Goal: Check status: Check status

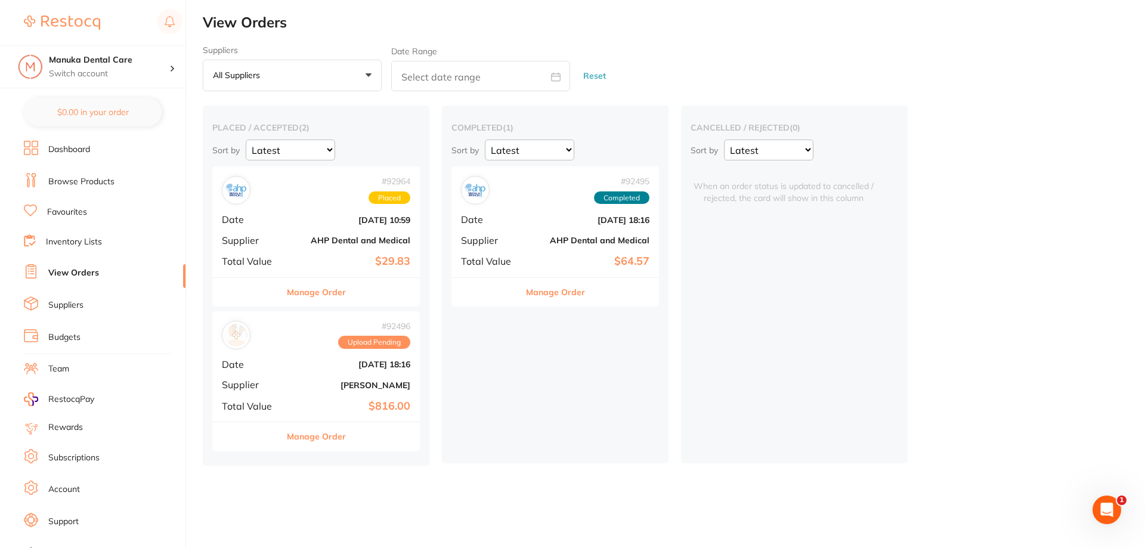
scroll to position [16, 0]
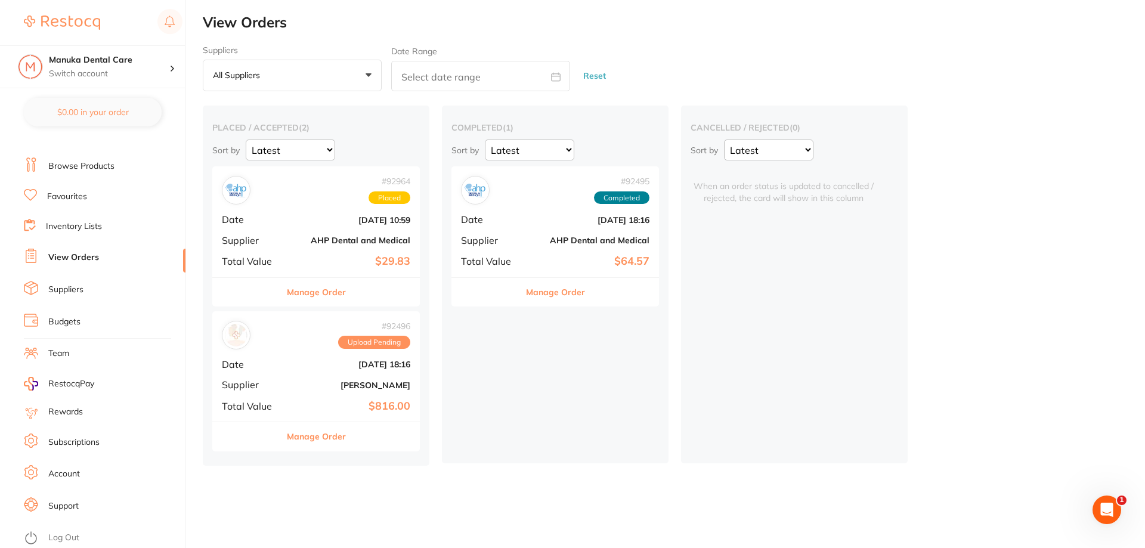
click at [348, 442] on div "Manage Order" at bounding box center [316, 436] width 208 height 29
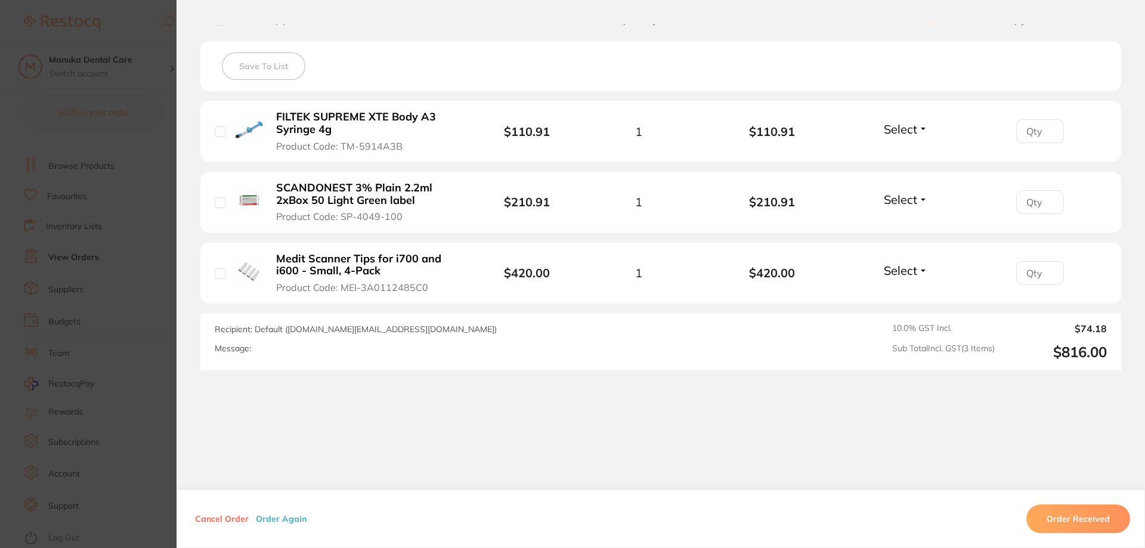
scroll to position [139, 0]
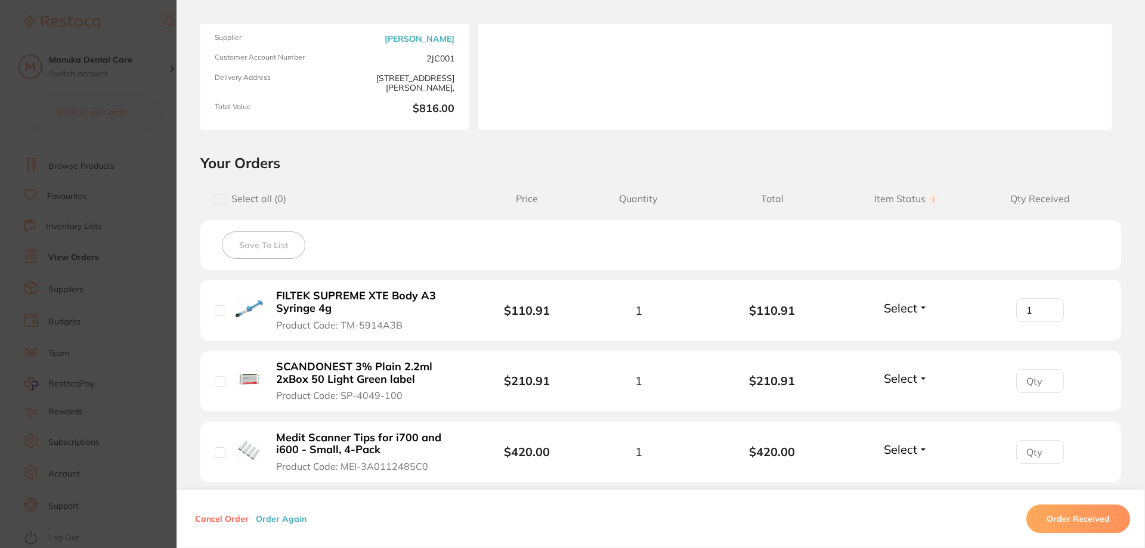
type input "1"
click at [1044, 306] on input "1" at bounding box center [1040, 310] width 48 height 24
type input "1"
click at [1047, 378] on input "1" at bounding box center [1040, 381] width 48 height 24
click at [1079, 385] on div "1" at bounding box center [1040, 381] width 134 height 24
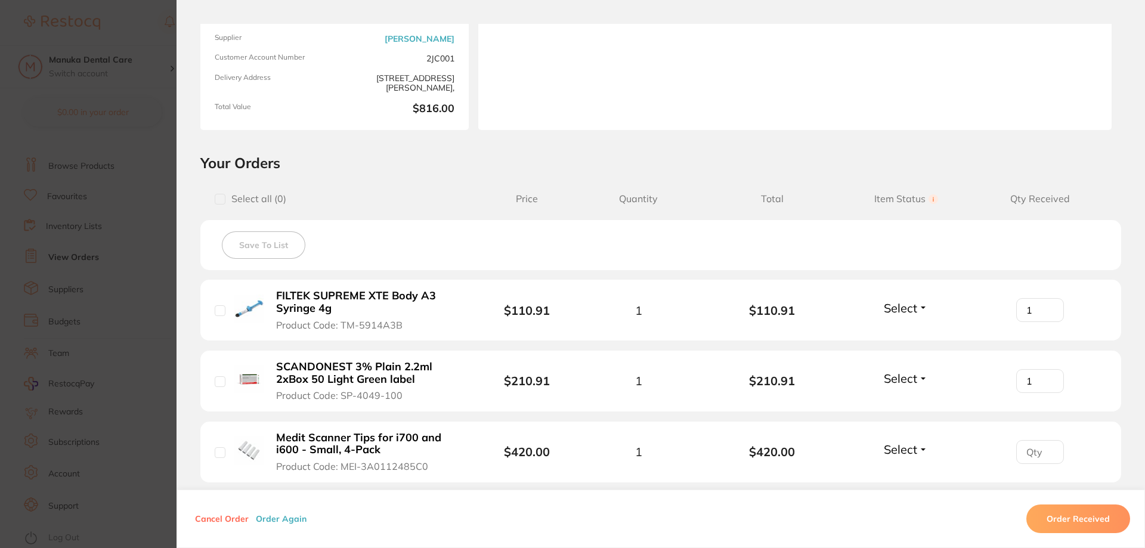
click at [916, 312] on button "Select" at bounding box center [905, 308] width 51 height 15
click at [908, 335] on span "Received" at bounding box center [906, 333] width 30 height 9
click at [921, 374] on button "Select" at bounding box center [905, 378] width 51 height 15
click at [905, 403] on span "Received" at bounding box center [906, 404] width 30 height 9
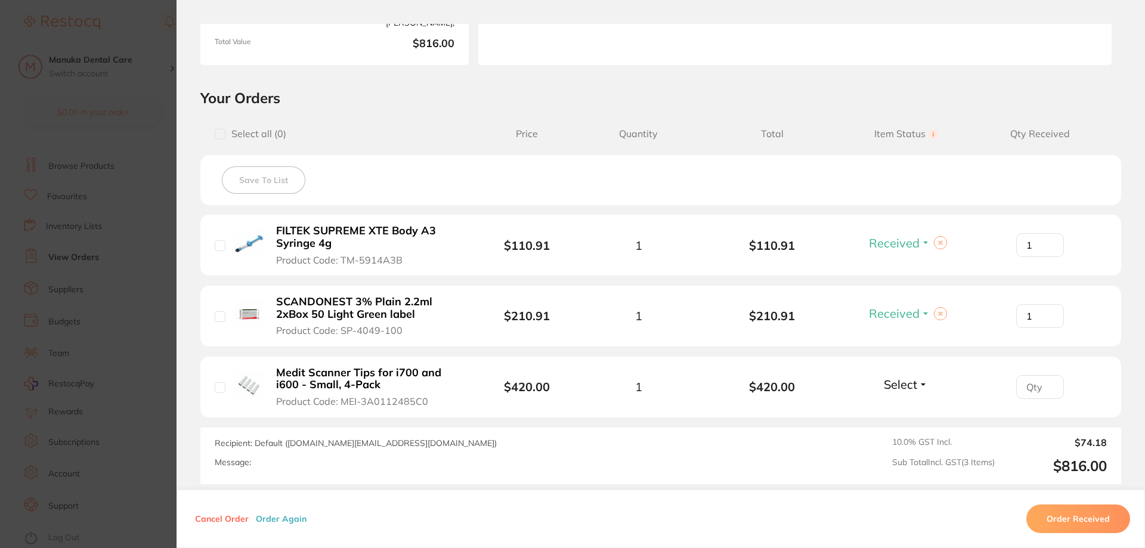
scroll to position [199, 0]
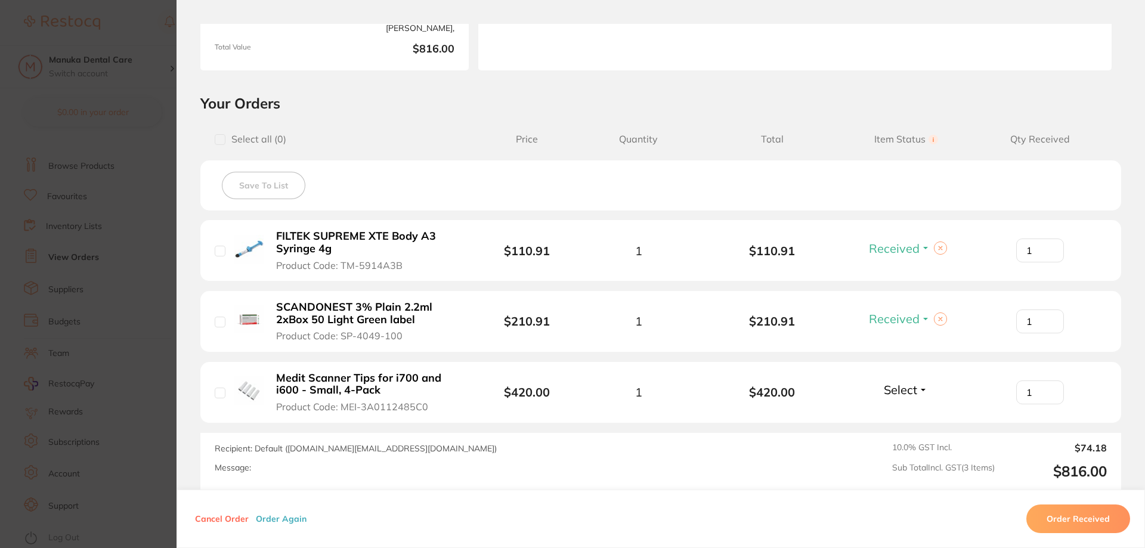
type input "1"
click at [1046, 386] on input "1" at bounding box center [1040, 393] width 48 height 24
click at [911, 392] on span "Select" at bounding box center [900, 389] width 33 height 15
click at [904, 434] on div "Recipient: Default ( [DOMAIN_NAME][EMAIL_ADDRESS][DOMAIN_NAME] ) Message: 10.0 …" at bounding box center [660, 461] width 921 height 57
click at [916, 393] on button "Select" at bounding box center [905, 389] width 51 height 15
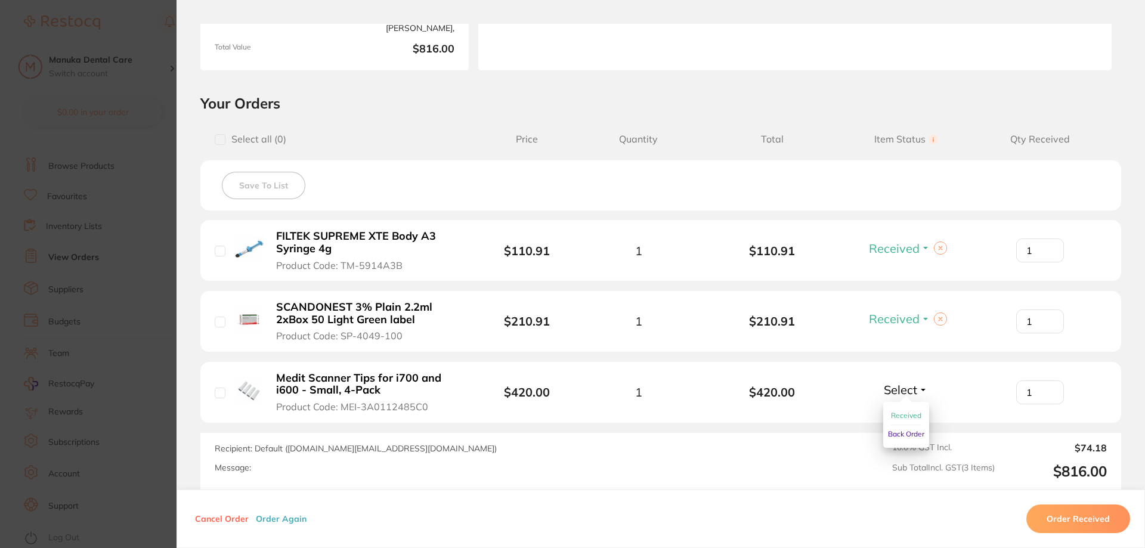
click at [905, 429] on span "Back Order" at bounding box center [906, 433] width 36 height 9
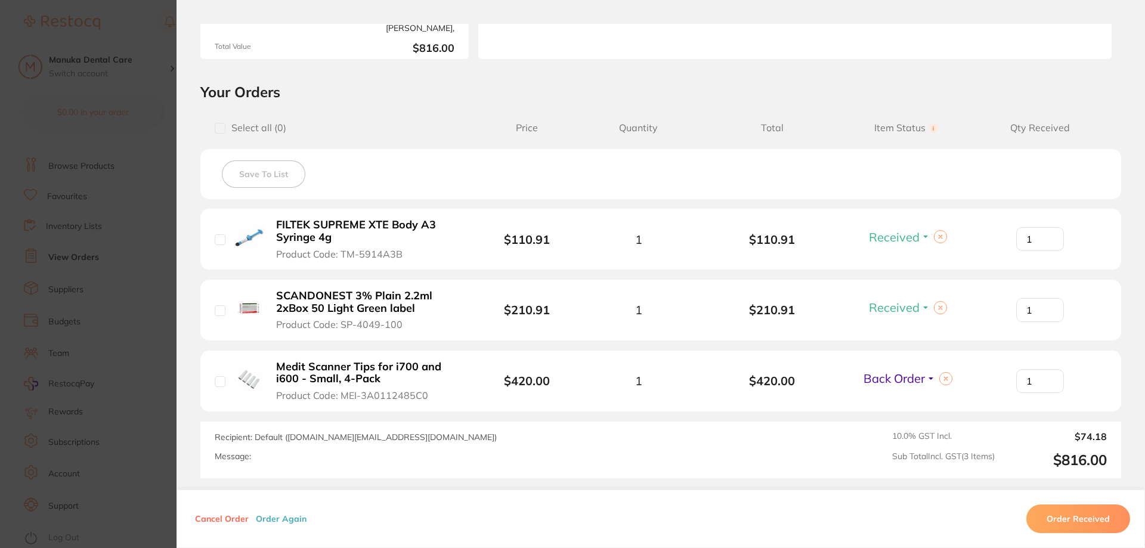
click at [959, 402] on li "Medit Scanner Tips for i700 and i600 - Small, 4-Pack Product Code: MEI-3A011248…" at bounding box center [660, 381] width 921 height 61
click at [1060, 520] on button "Order Received" at bounding box center [1079, 519] width 104 height 29
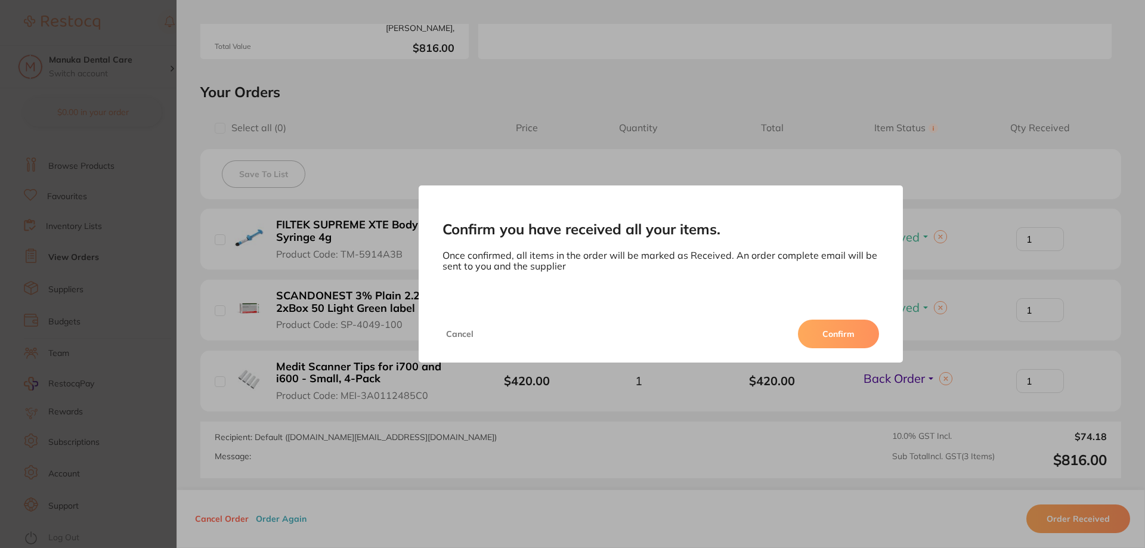
click at [843, 331] on button "Confirm" at bounding box center [838, 334] width 81 height 29
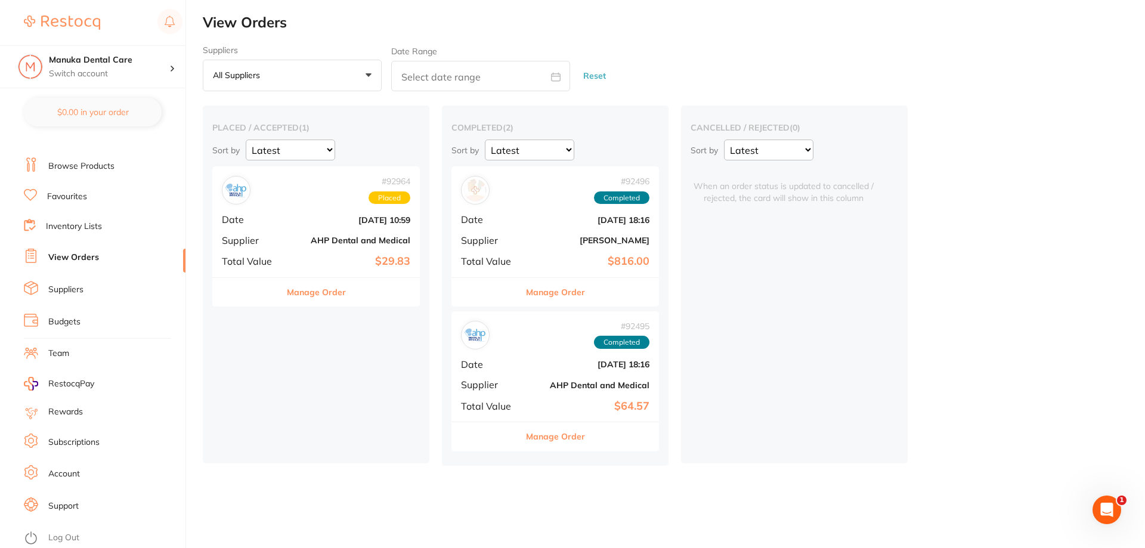
click at [340, 293] on button "Manage Order" at bounding box center [316, 292] width 59 height 29
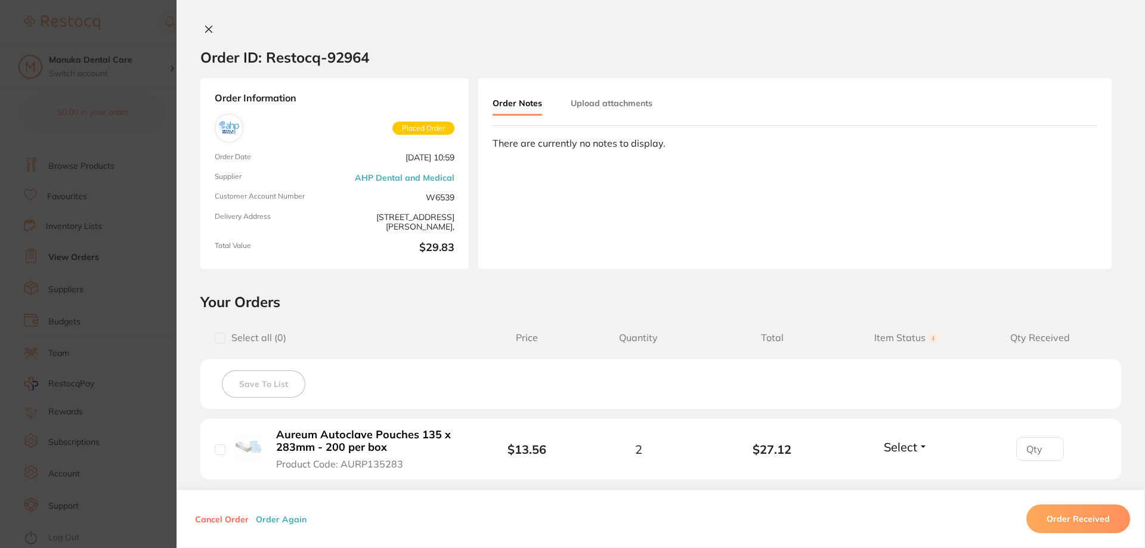
click at [140, 230] on section "Order ID: Restocq- 92964 Order Information Placed Order Order Date [DATE] 10:59…" at bounding box center [572, 274] width 1145 height 548
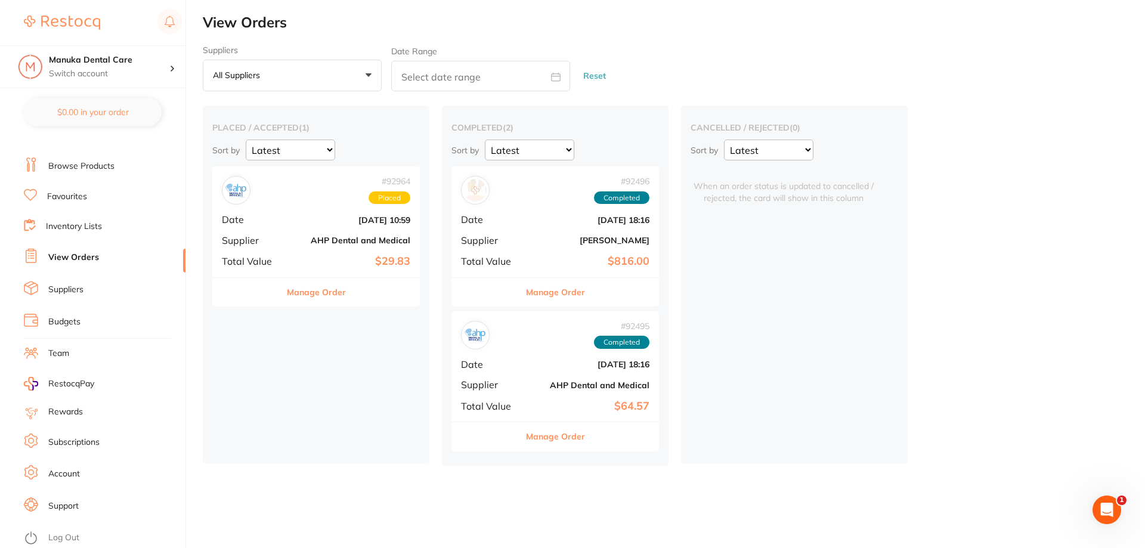
click at [545, 285] on button "Manage Order" at bounding box center [555, 292] width 59 height 29
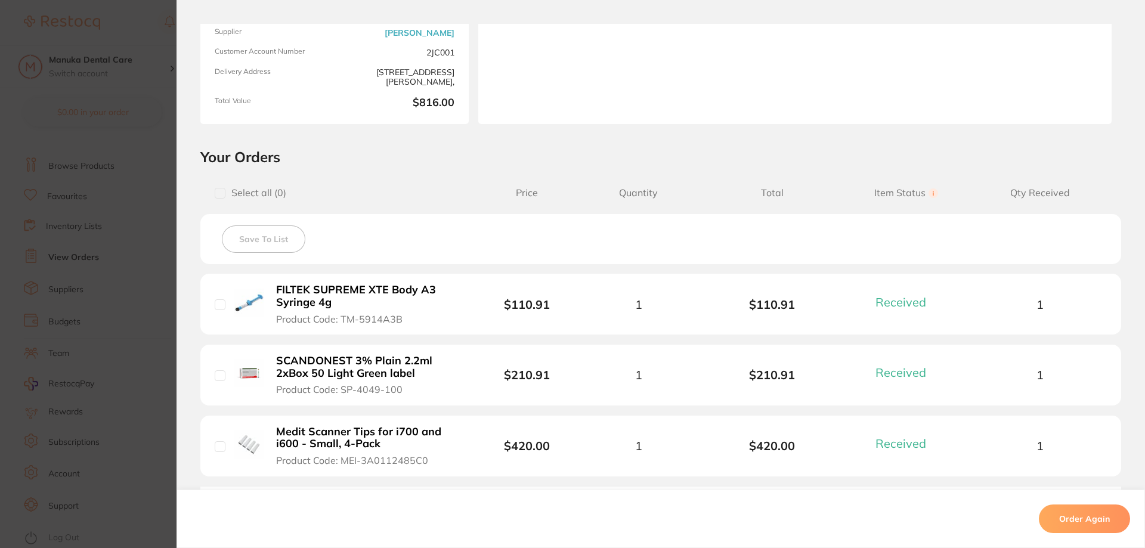
scroll to position [139, 0]
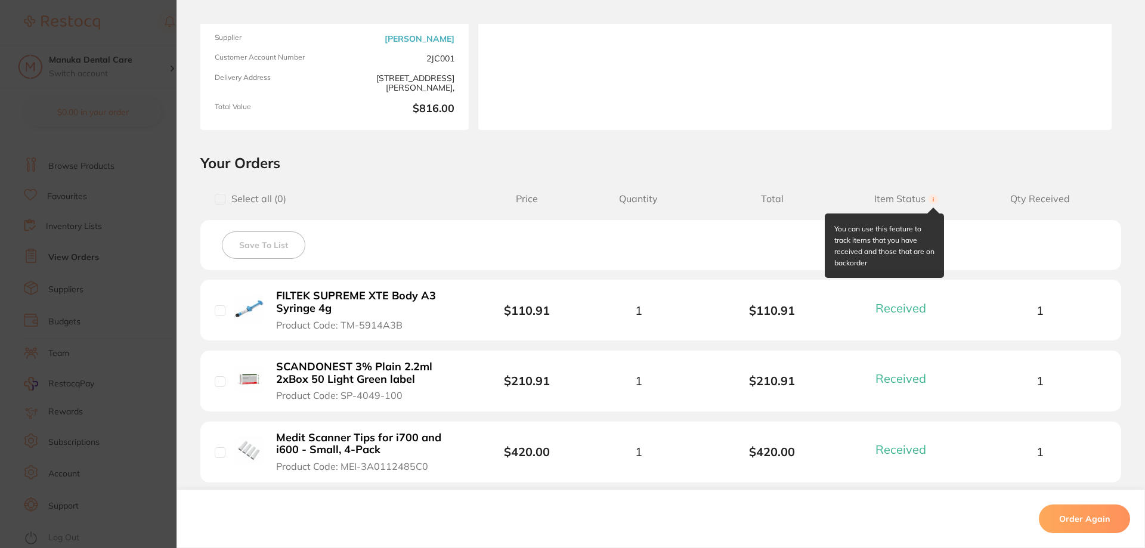
click at [929, 198] on circle at bounding box center [934, 199] width 10 height 10
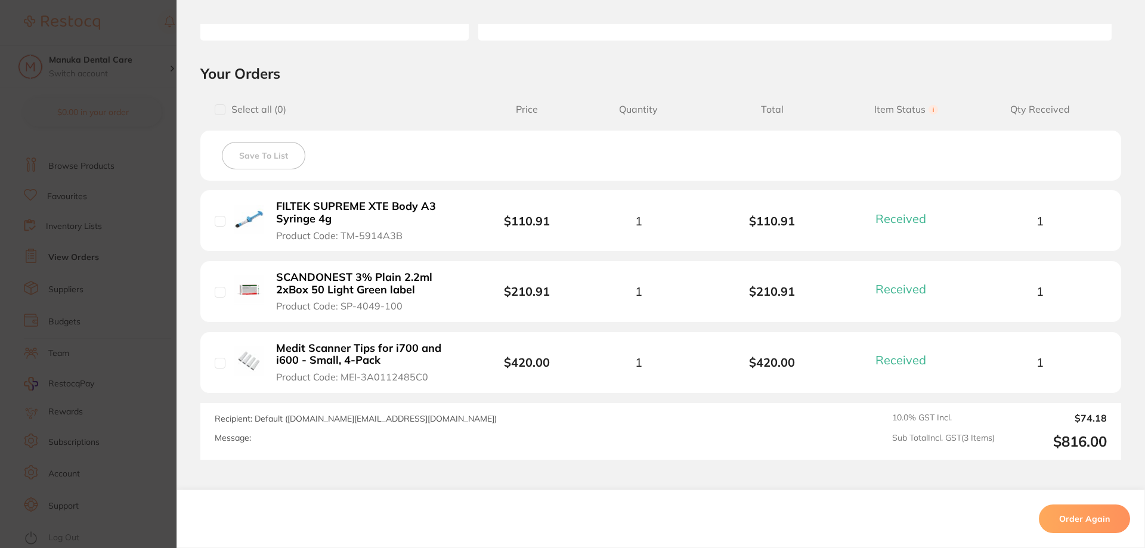
scroll to position [318, 0]
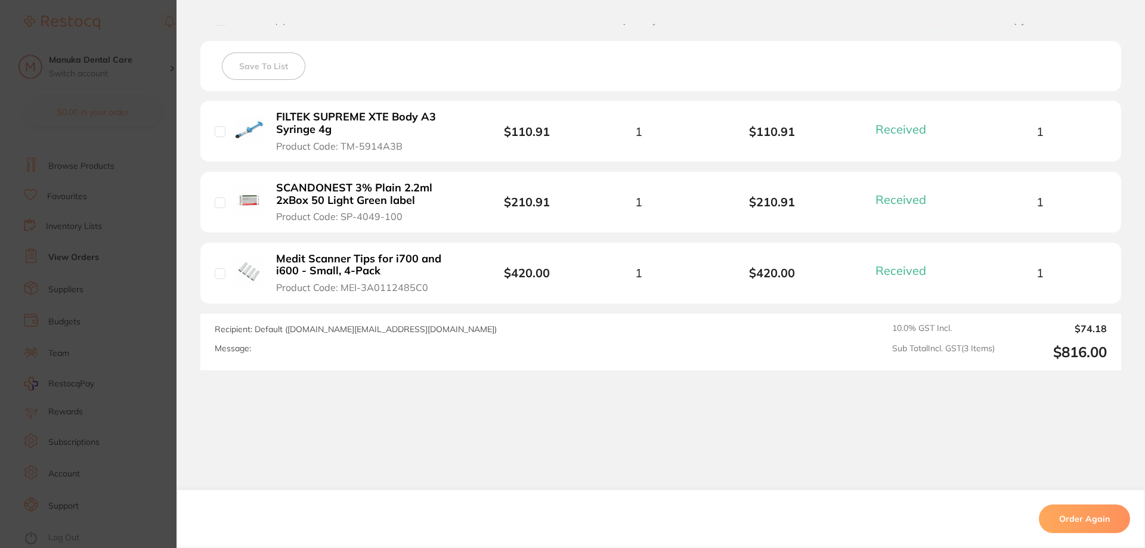
click at [224, 272] on input "checkbox" at bounding box center [220, 273] width 11 height 11
checkbox input "false"
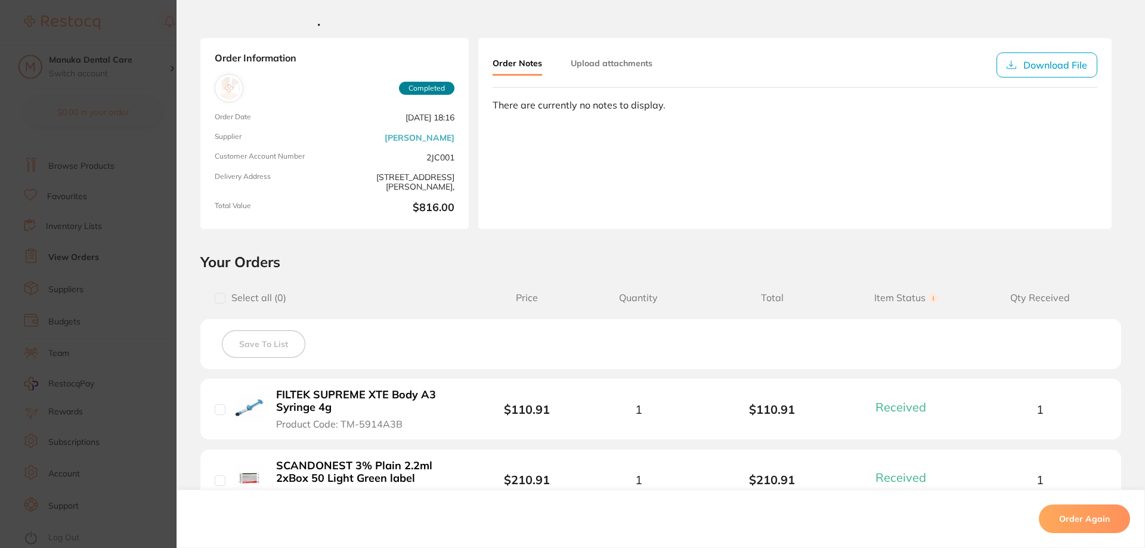
scroll to position [0, 0]
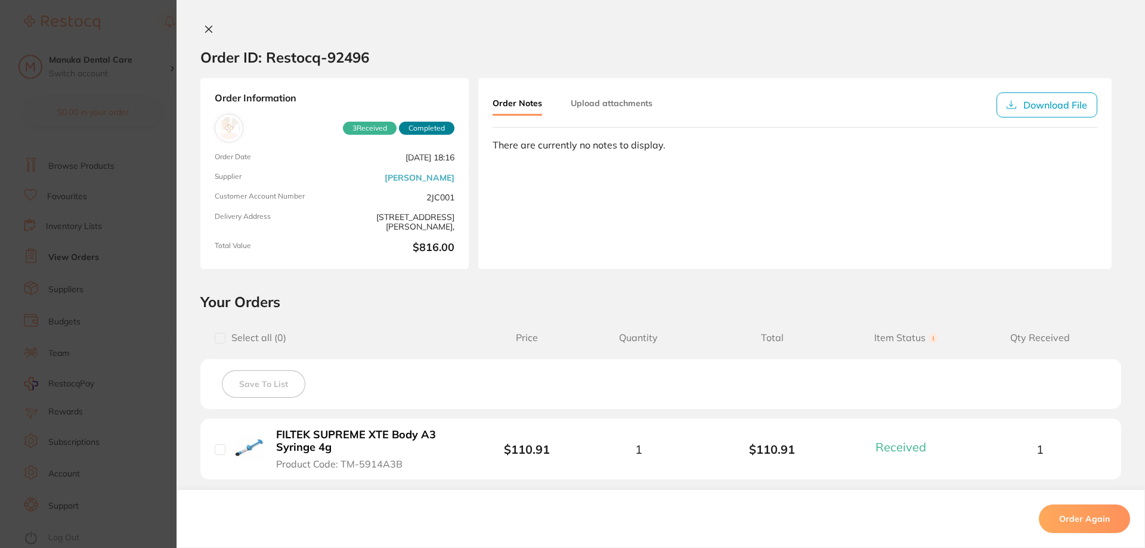
click at [84, 190] on section "Order ID: Restocq- 92496 Order Information 3 Received Completed Order Date [DAT…" at bounding box center [572, 274] width 1145 height 548
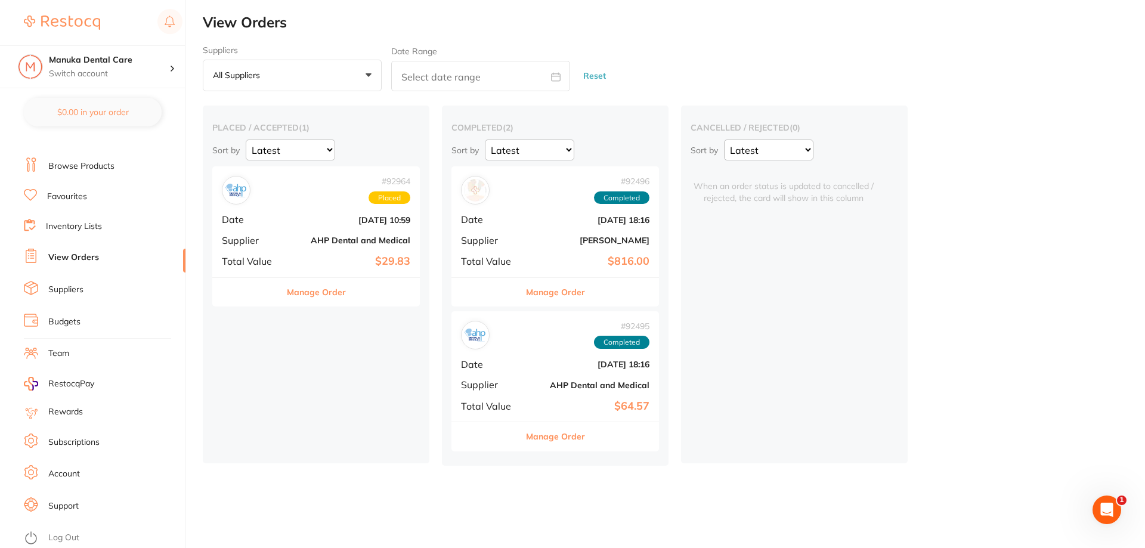
click at [547, 293] on button "Manage Order" at bounding box center [555, 292] width 59 height 29
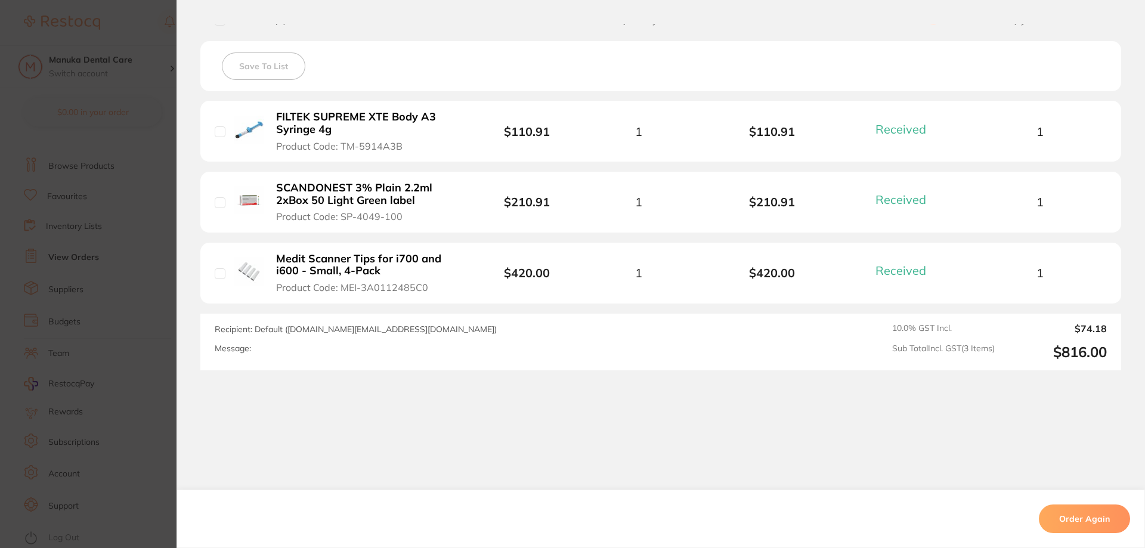
click at [222, 274] on input "checkbox" at bounding box center [220, 273] width 11 height 11
checkbox input "false"
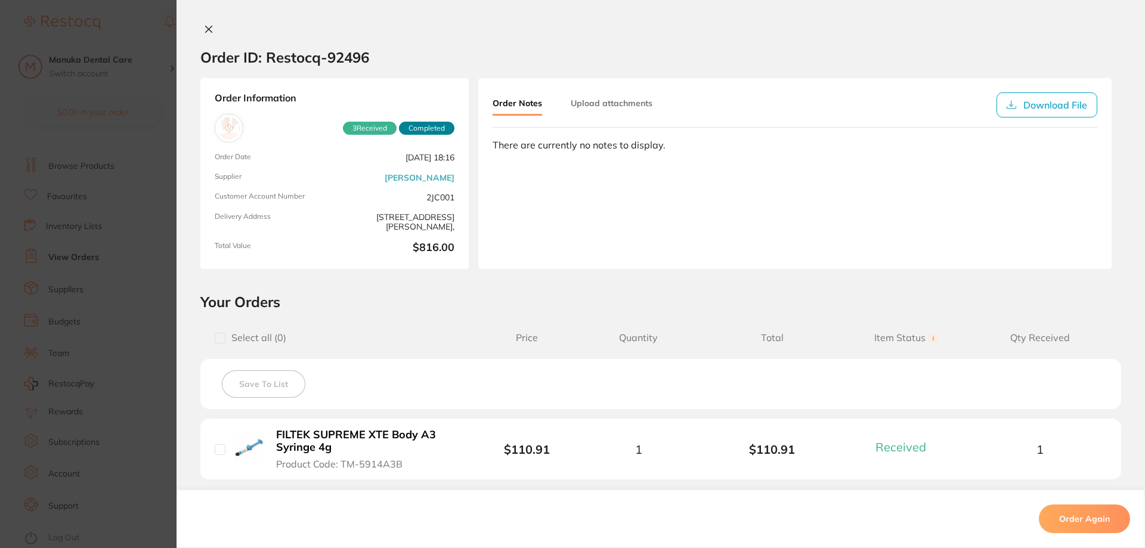
click at [203, 30] on button at bounding box center [208, 30] width 17 height 13
